Goal: Information Seeking & Learning: Learn about a topic

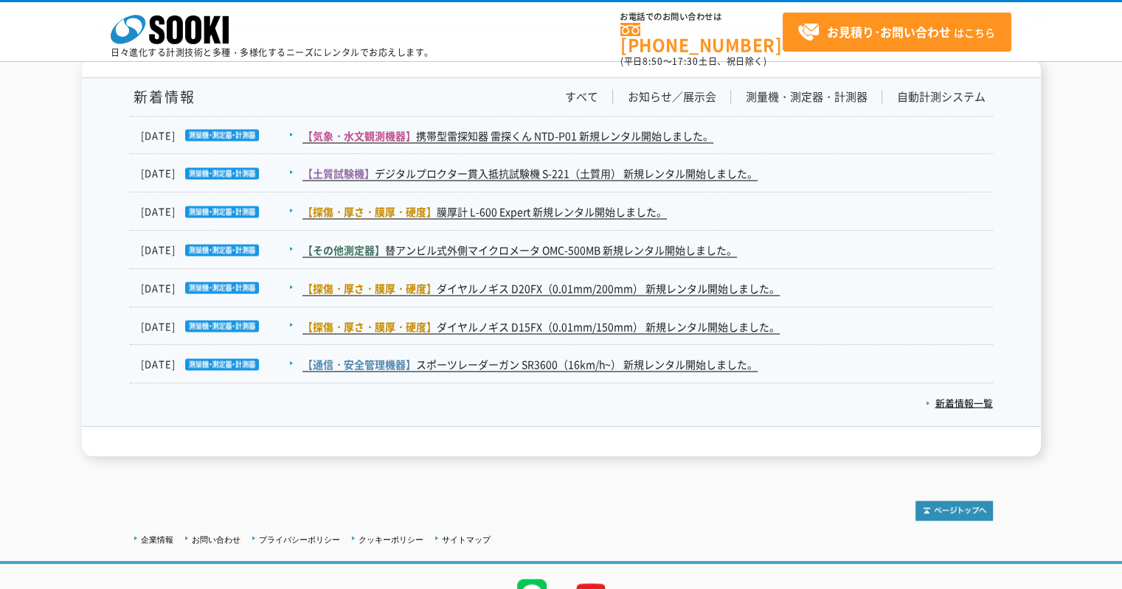
scroll to position [2604, 0]
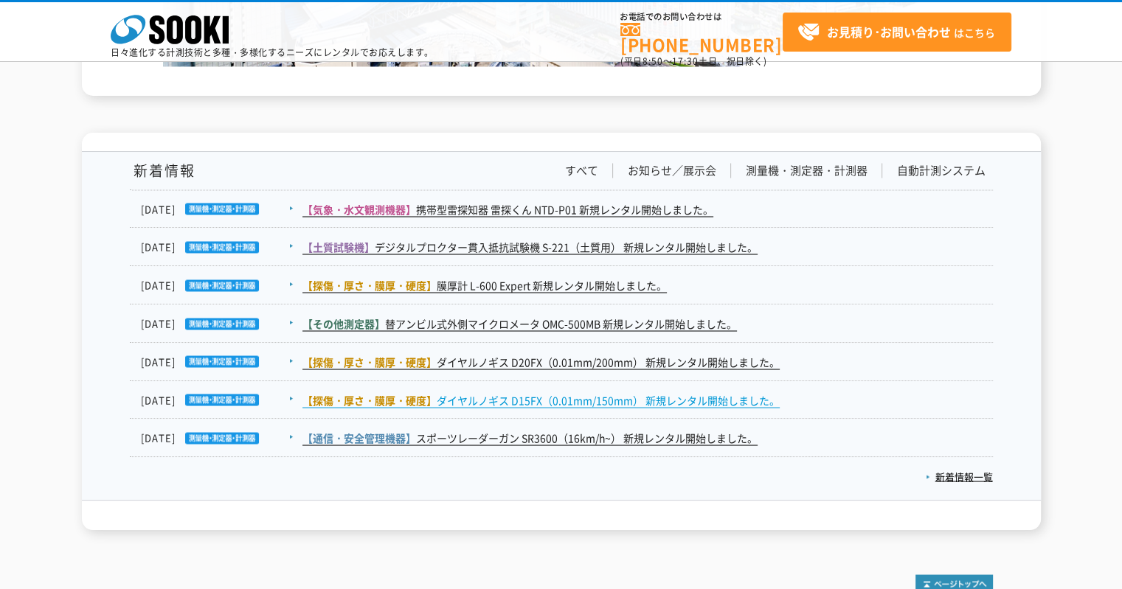
click at [544, 401] on link "【探傷・厚さ・膜厚・硬度】 ダイヤルノギス D15FX（0.01mm/150mm） 新規レンタル開始しました。" at bounding box center [540, 399] width 477 height 15
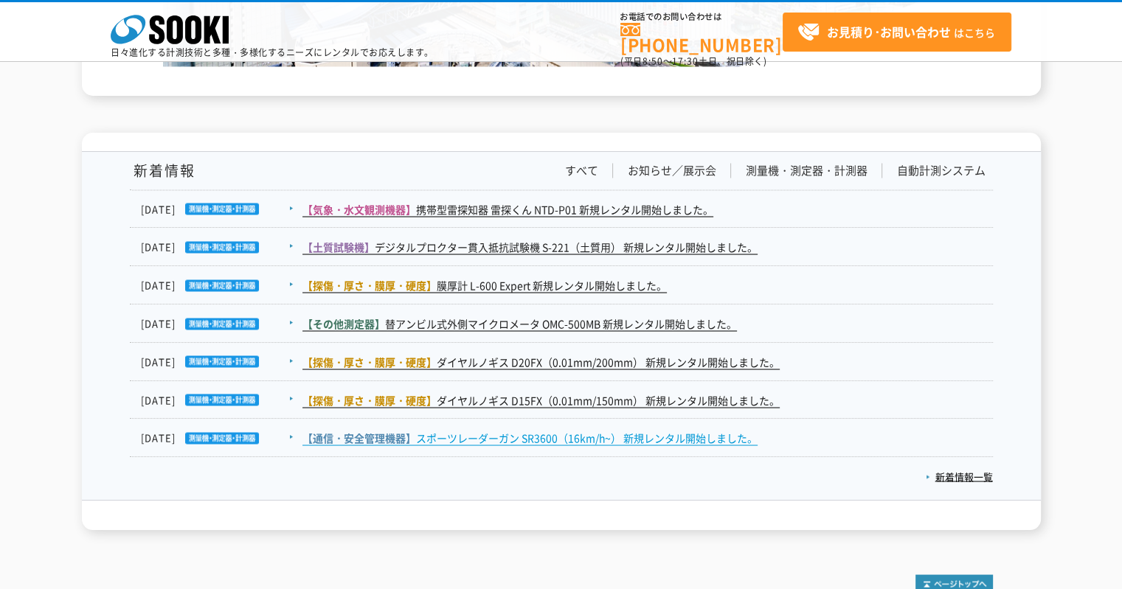
click at [540, 431] on link "【通信・安全管理機器】 スポーツレーダーガン SR3600（16km/h~） 新規レンタル開始しました。" at bounding box center [529, 437] width 455 height 15
click at [946, 479] on link "新着情報一覧" at bounding box center [959, 476] width 67 height 14
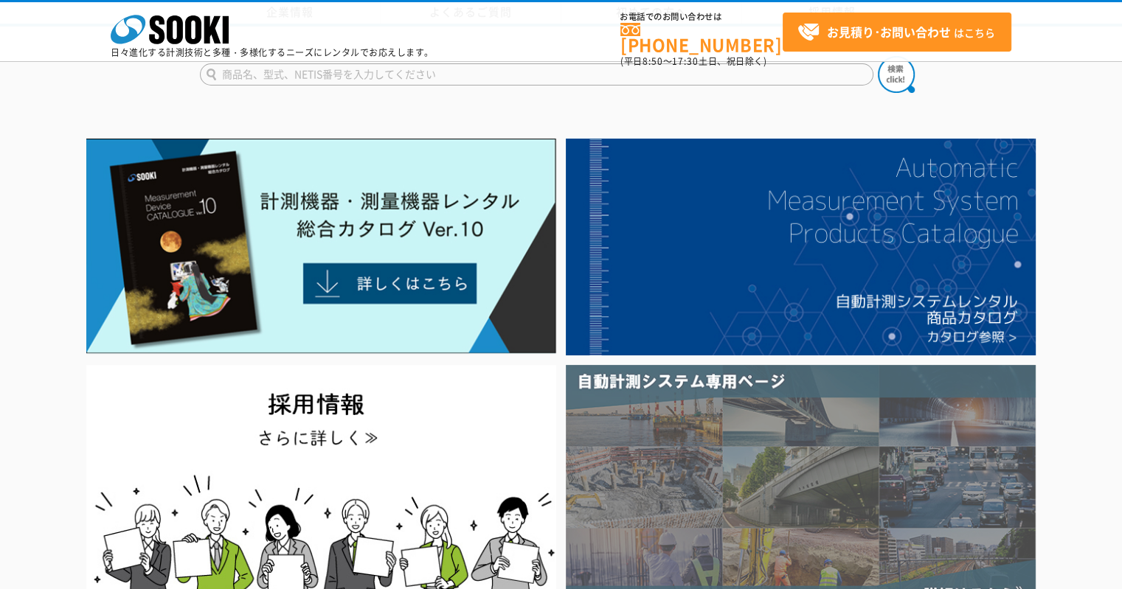
scroll to position [295, 0]
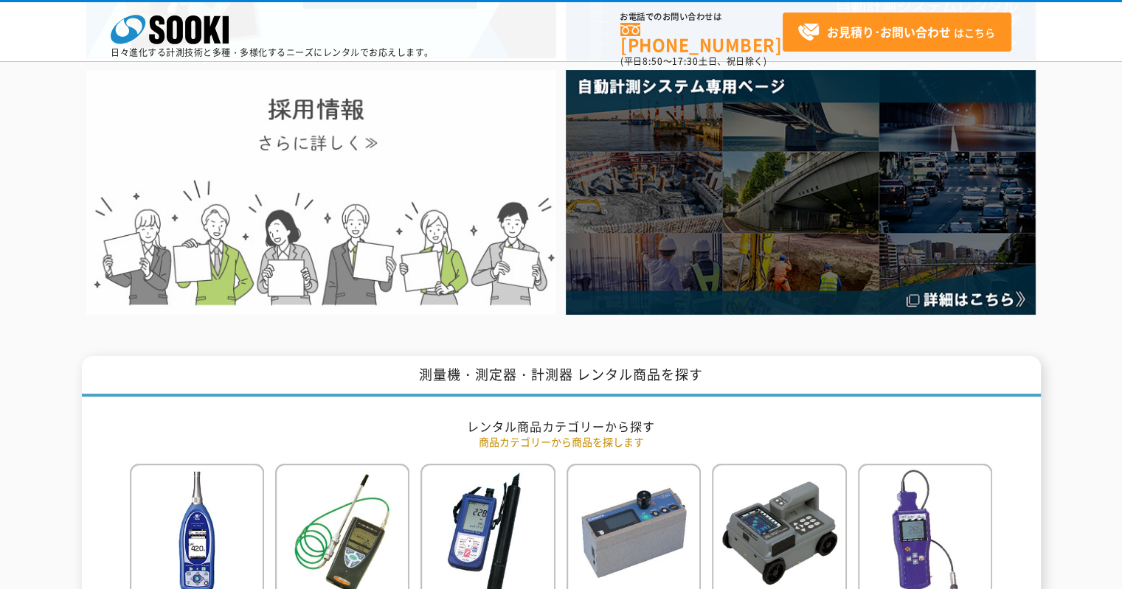
click at [409, 211] on img at bounding box center [321, 192] width 470 height 244
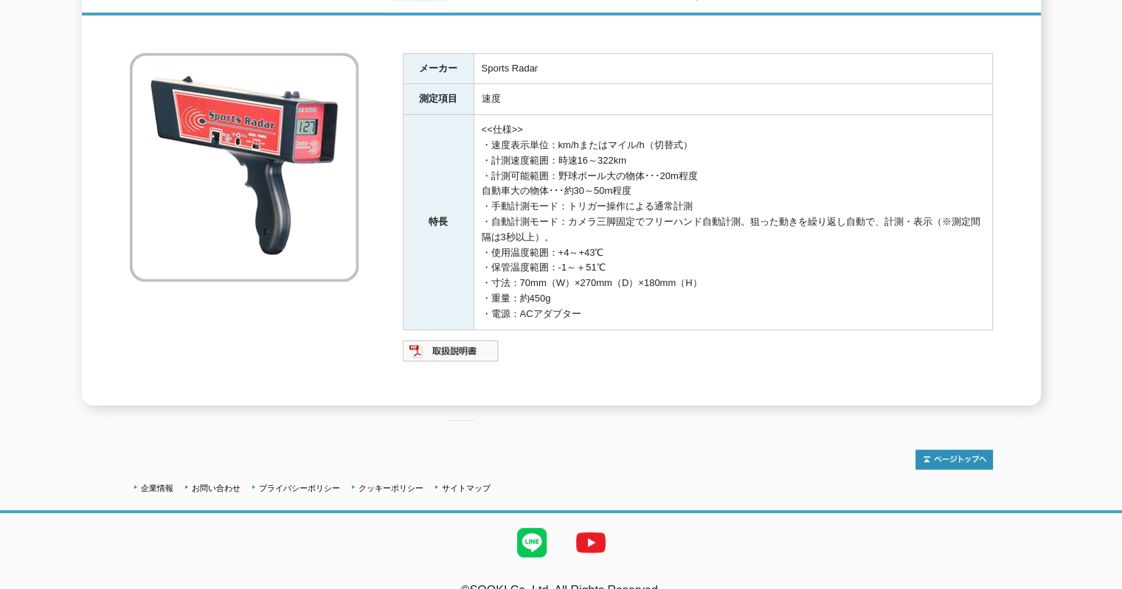
scroll to position [74, 0]
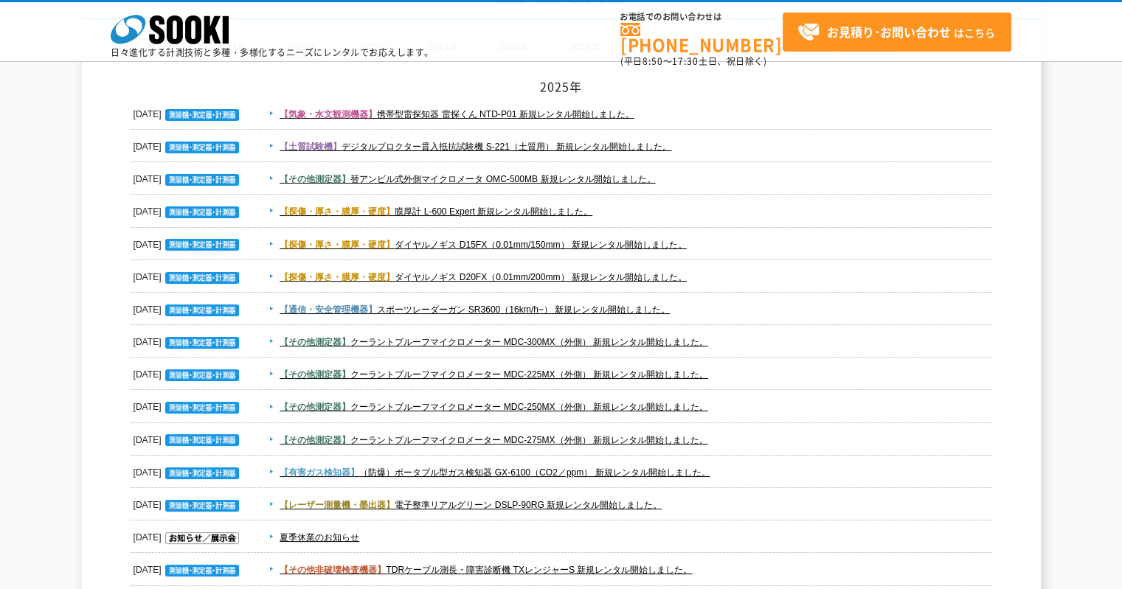
scroll to position [295, 0]
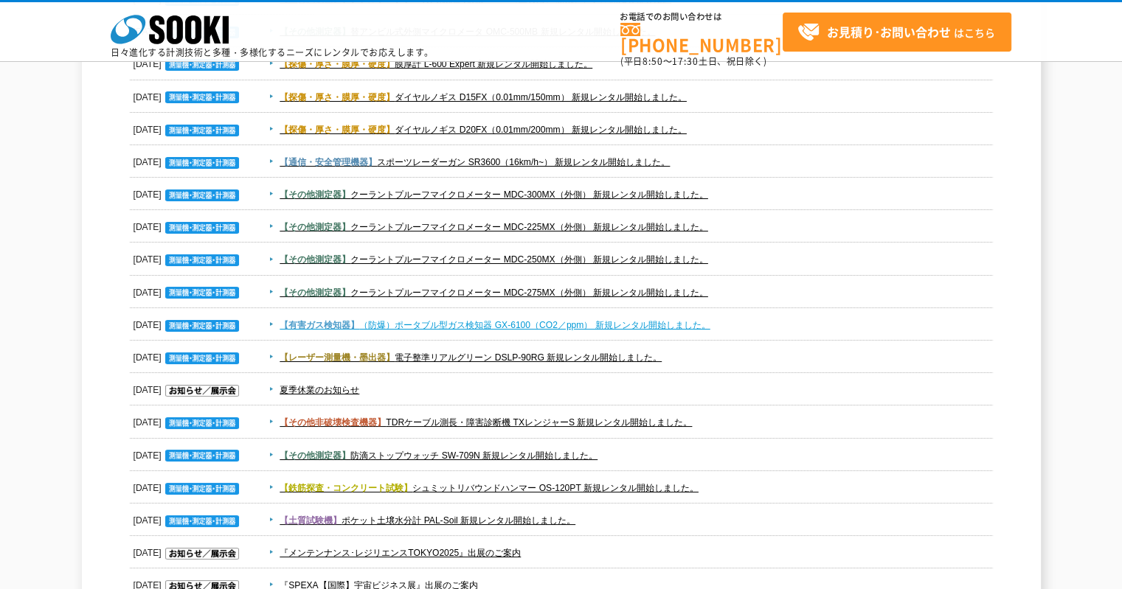
click at [510, 324] on link "【有害ガス検知器】 （防爆）ポータブル型ガス検知器 GX-6100（CO2／ppm） 新規レンタル開始しました。" at bounding box center [495, 325] width 430 height 10
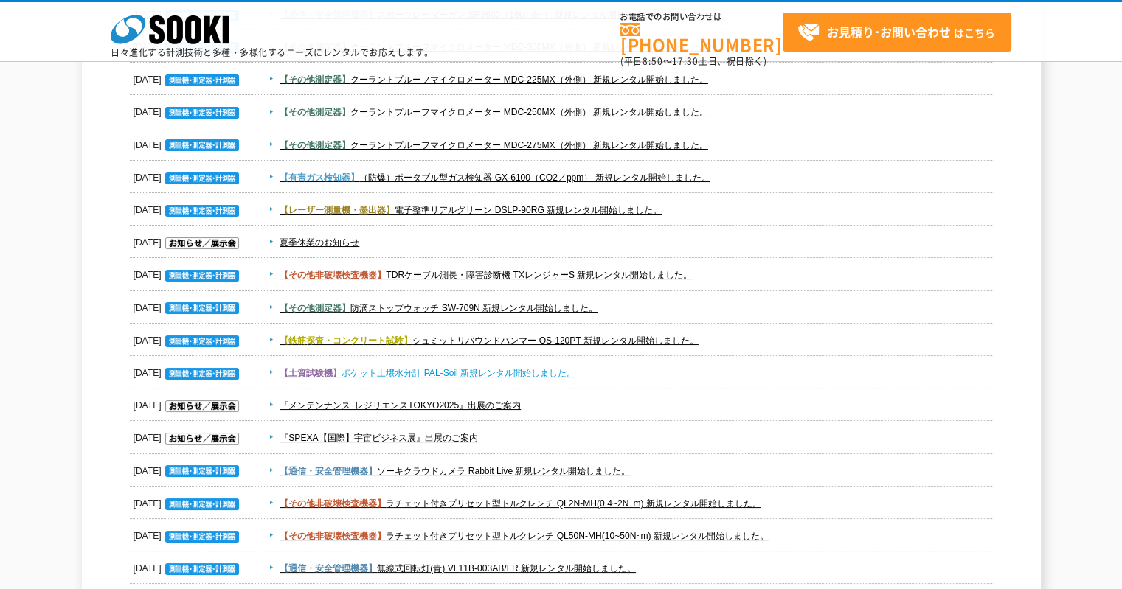
scroll to position [664, 0]
